Goal: Information Seeking & Learning: Learn about a topic

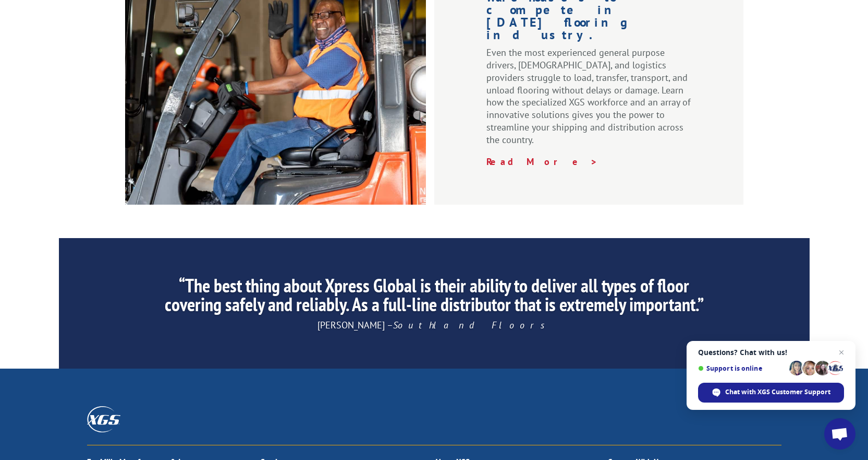
scroll to position [1565, 0]
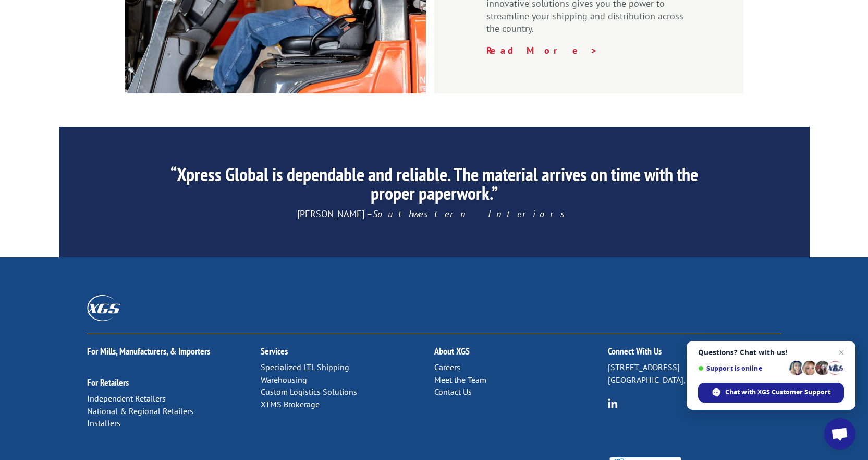
click at [837, 127] on div ""XGS service in [GEOGRAPHIC_DATA] has been impeccable! XGS does a fantastic job…" at bounding box center [434, 192] width 868 height 130
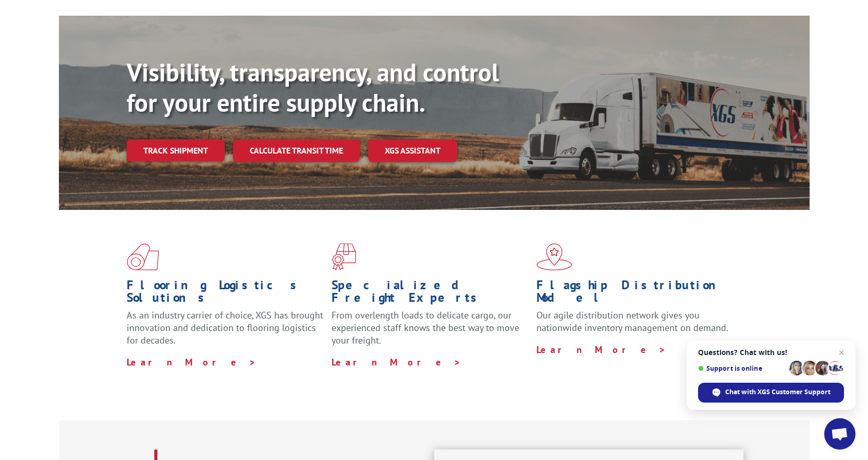
scroll to position [0, 0]
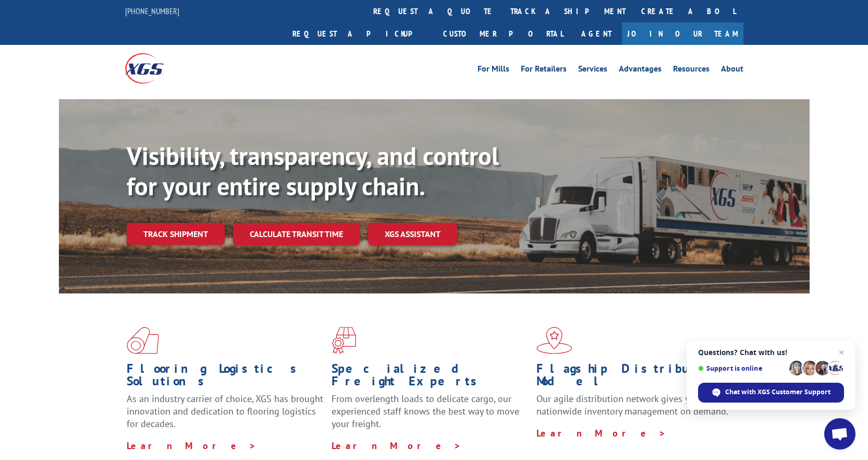
click at [455, 66] on div "For [PERSON_NAME] For Retailers Services Advantages Resources About For [PERSON…" at bounding box center [434, 68] width 619 height 46
click at [438, 61] on div "For [PERSON_NAME] For Retailers Services Advantages Resources About For [PERSON…" at bounding box center [512, 69] width 464 height 16
click at [440, 61] on div "For [PERSON_NAME] For Retailers Services Advantages Resources About For [PERSON…" at bounding box center [512, 69] width 464 height 16
click at [735, 65] on link "About" at bounding box center [732, 70] width 22 height 11
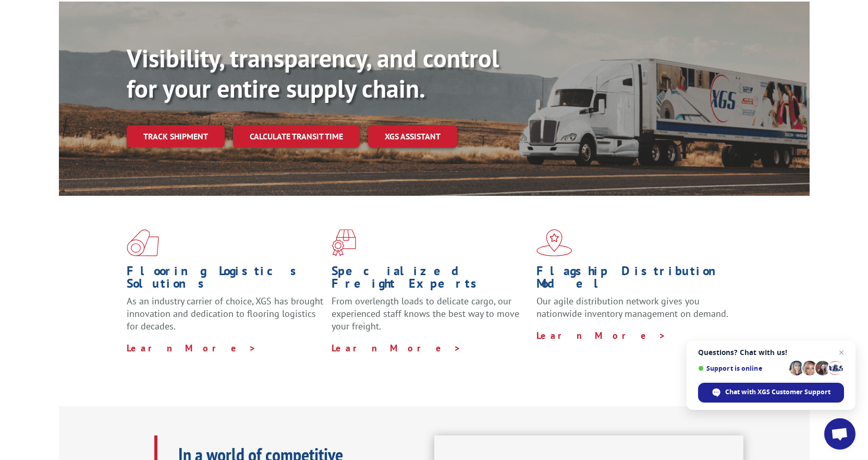
scroll to position [156, 0]
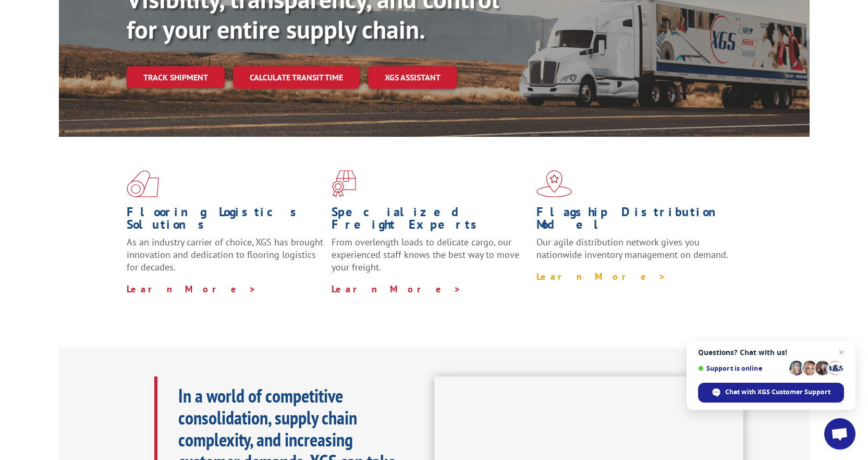
click at [568, 270] on link "Learn More >" at bounding box center [602, 276] width 130 height 12
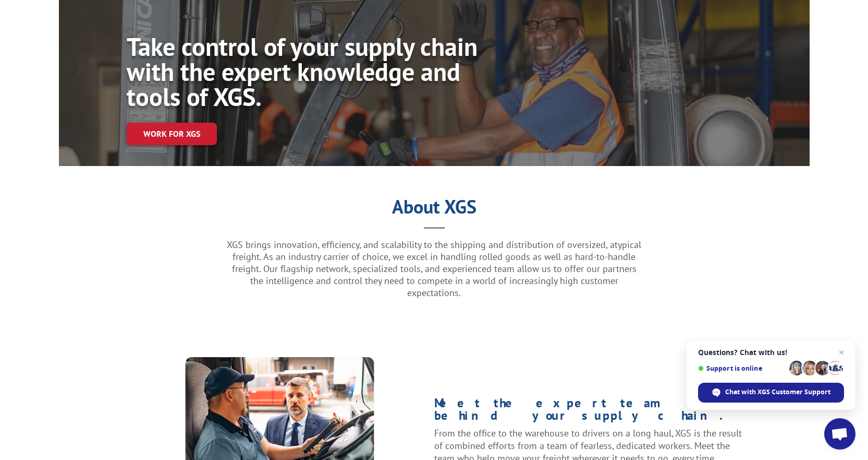
scroll to position [52, 0]
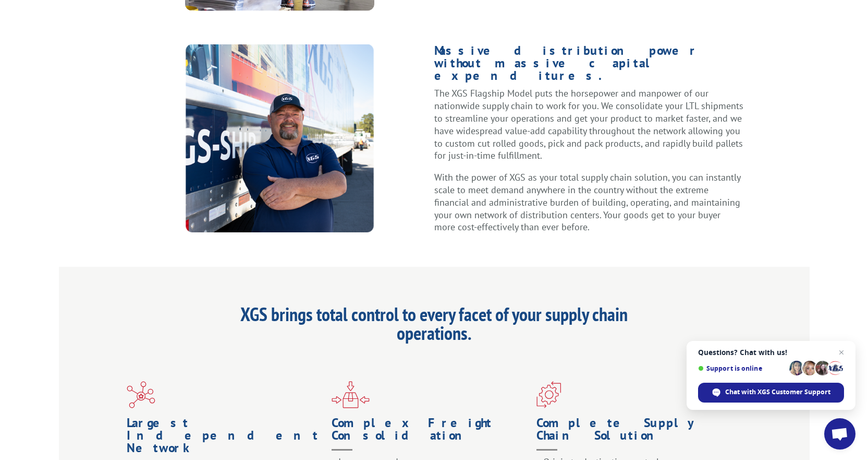
scroll to position [574, 0]
